Goal: Task Accomplishment & Management: Manage account settings

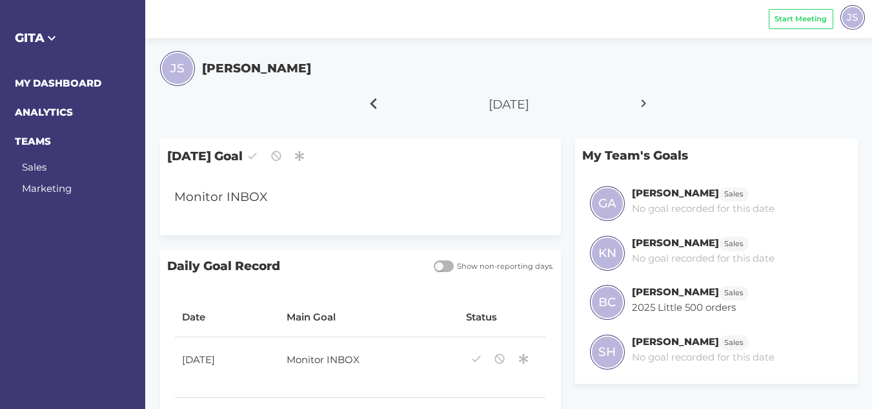
click at [374, 109] on icon at bounding box center [374, 103] width 22 height 32
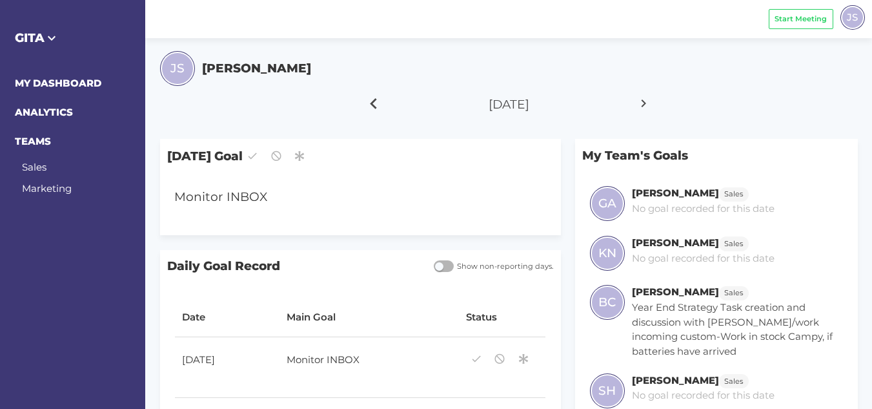
click at [374, 109] on icon at bounding box center [374, 103] width 22 height 32
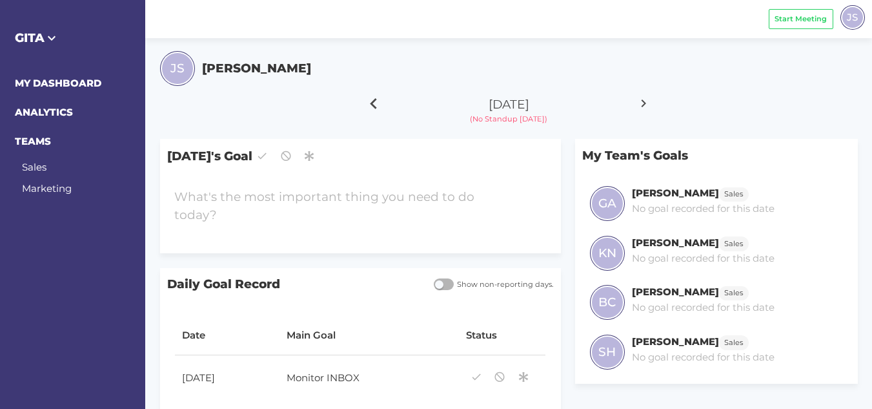
click at [374, 109] on icon at bounding box center [374, 103] width 22 height 32
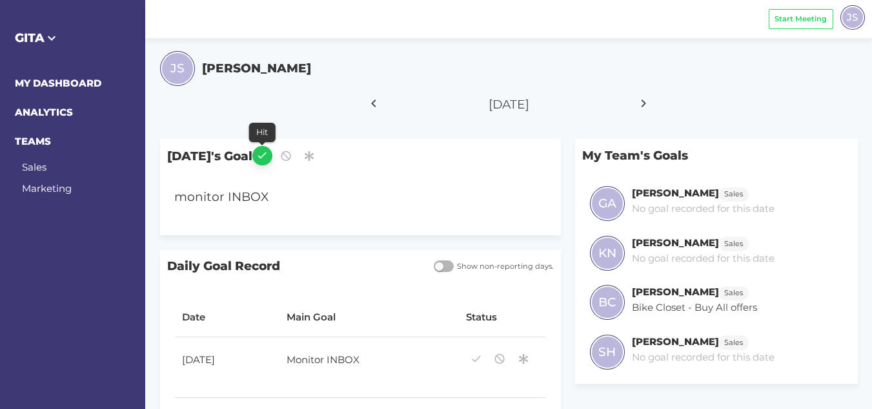
click at [268, 161] on icon "button" at bounding box center [262, 155] width 12 height 17
click at [371, 106] on icon at bounding box center [374, 103] width 22 height 32
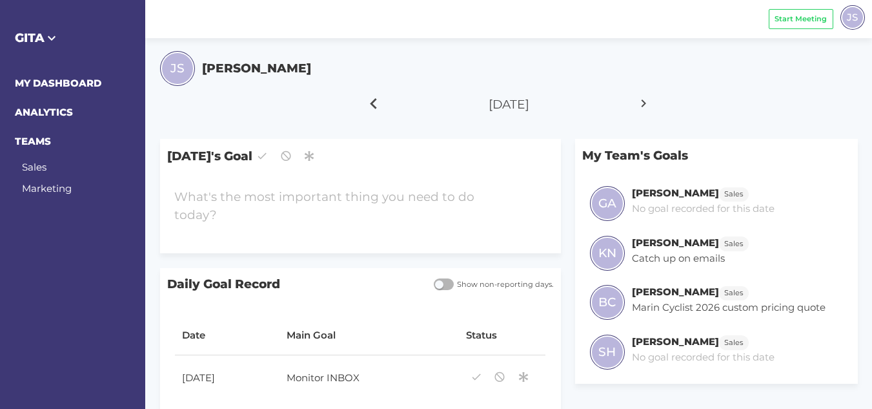
click at [374, 103] on icon at bounding box center [374, 103] width 22 height 32
click at [372, 100] on icon at bounding box center [374, 103] width 22 height 32
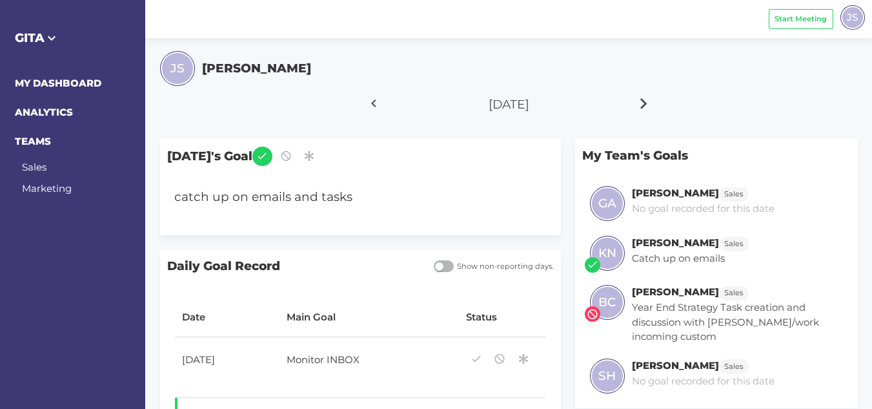
click at [636, 102] on icon at bounding box center [644, 103] width 22 height 32
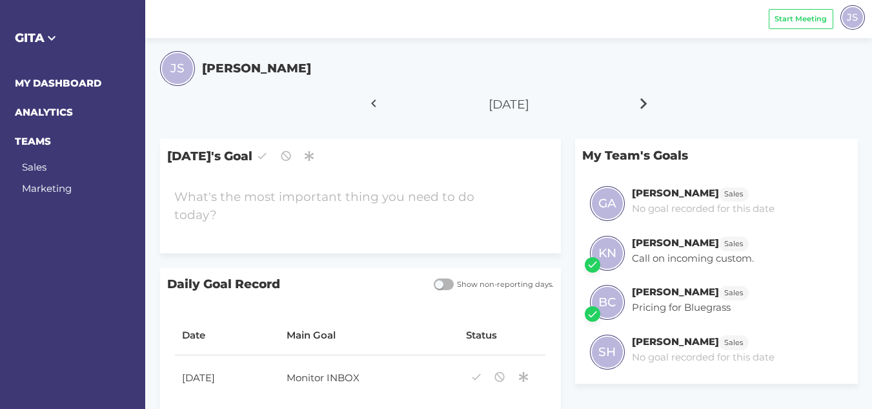
click at [636, 102] on icon at bounding box center [644, 103] width 22 height 32
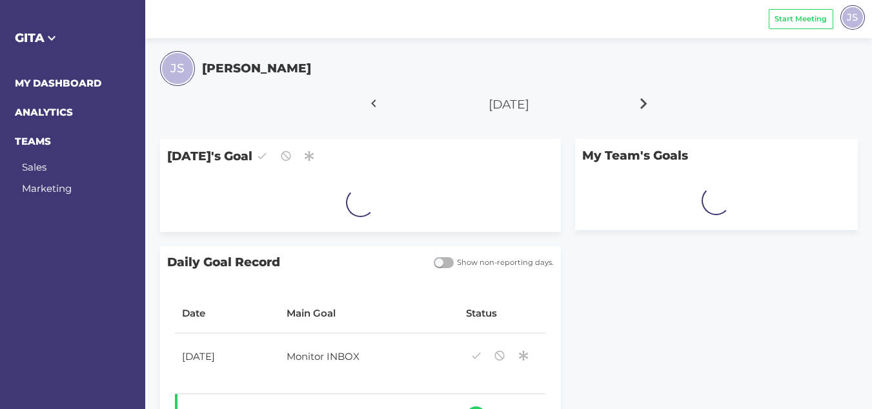
click at [636, 102] on icon at bounding box center [644, 103] width 22 height 32
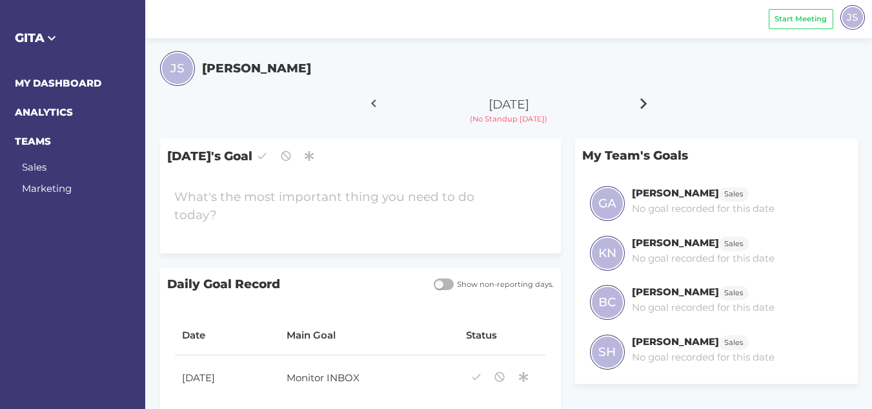
click at [636, 102] on icon at bounding box center [644, 103] width 22 height 32
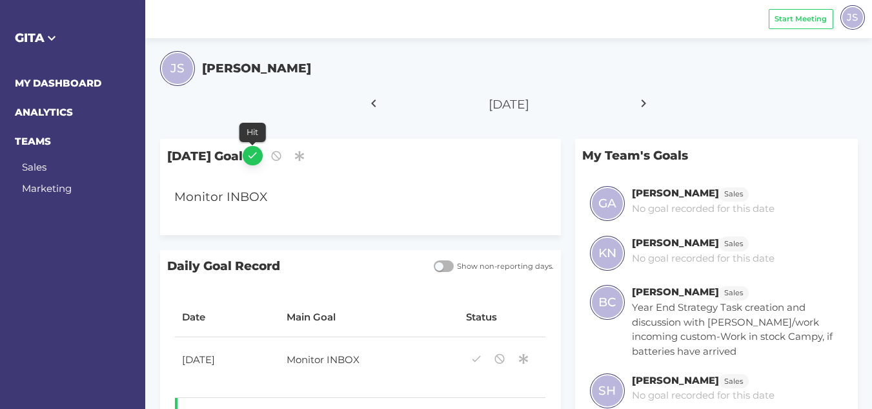
click at [258, 153] on icon "button" at bounding box center [253, 155] width 12 height 17
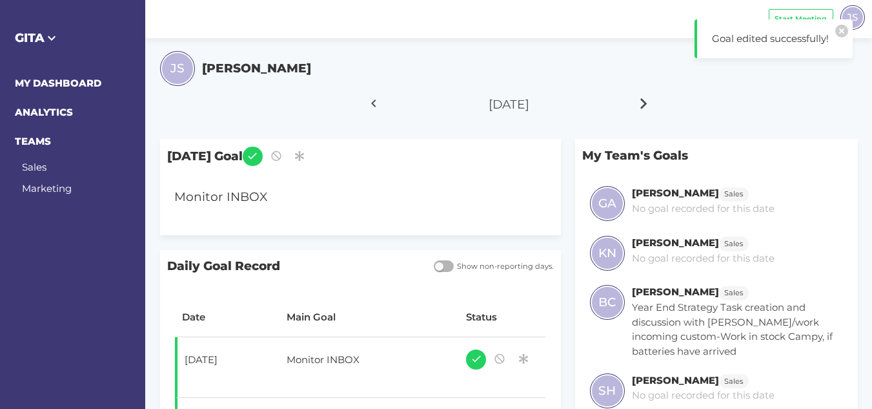
click at [642, 107] on icon at bounding box center [644, 103] width 22 height 32
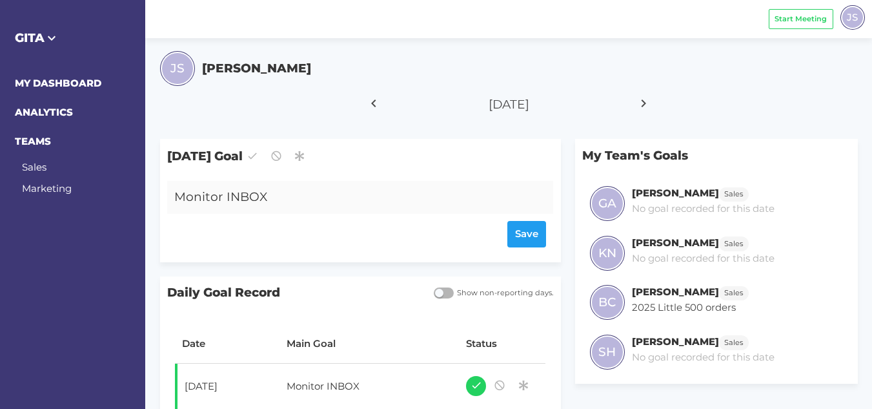
click at [274, 195] on div "Monitor INBOX" at bounding box center [344, 197] width 354 height 33
click at [519, 243] on div "Save" at bounding box center [360, 234] width 372 height 26
